Goal: Task Accomplishment & Management: Use online tool/utility

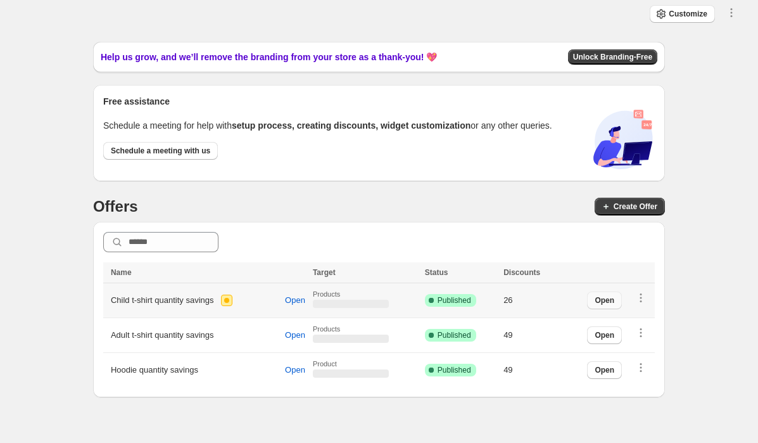
click at [600, 298] on span "Open" at bounding box center [605, 300] width 20 height 10
